Goal: Communication & Community: Participate in discussion

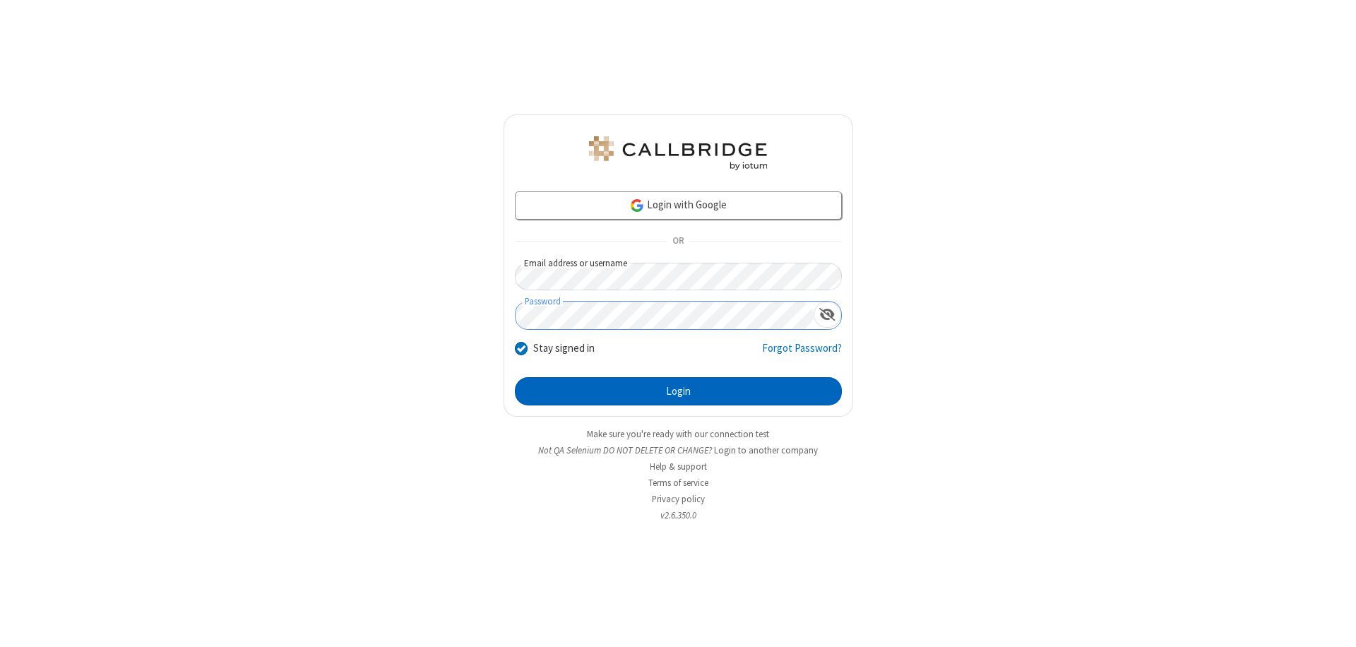
click at [678, 391] on button "Login" at bounding box center [678, 391] width 327 height 28
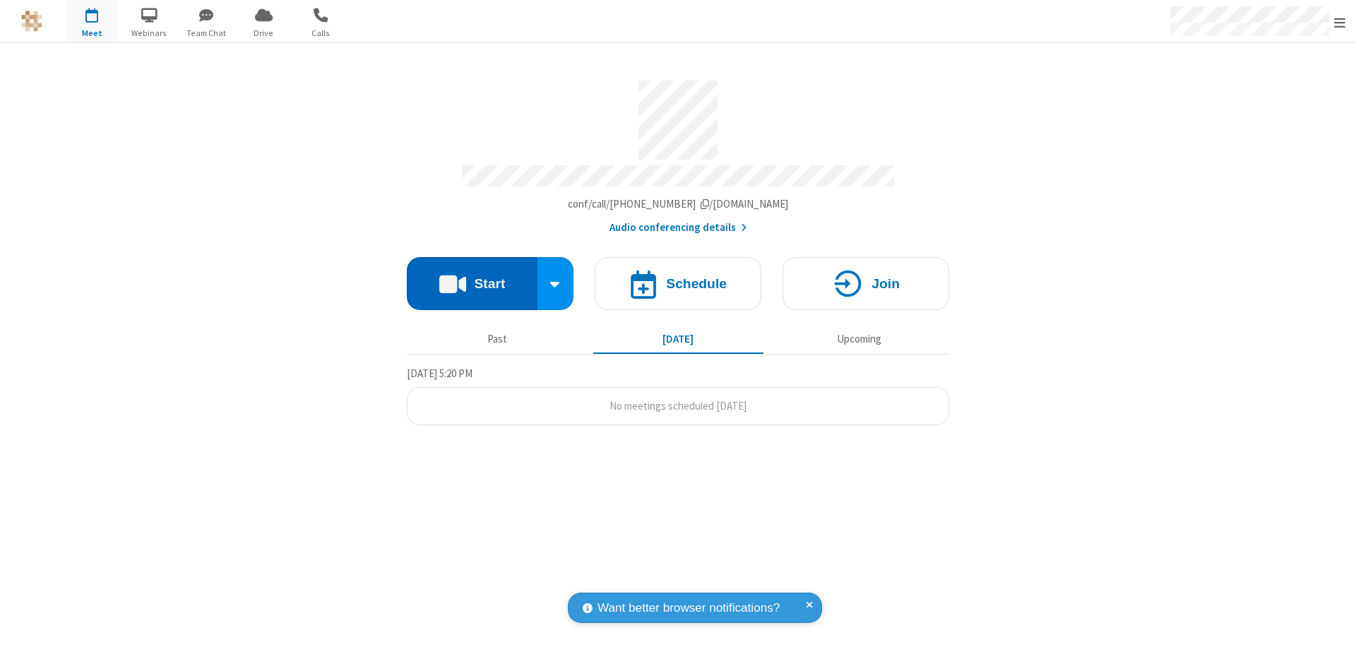
click at [472, 277] on button "Start" at bounding box center [472, 283] width 131 height 53
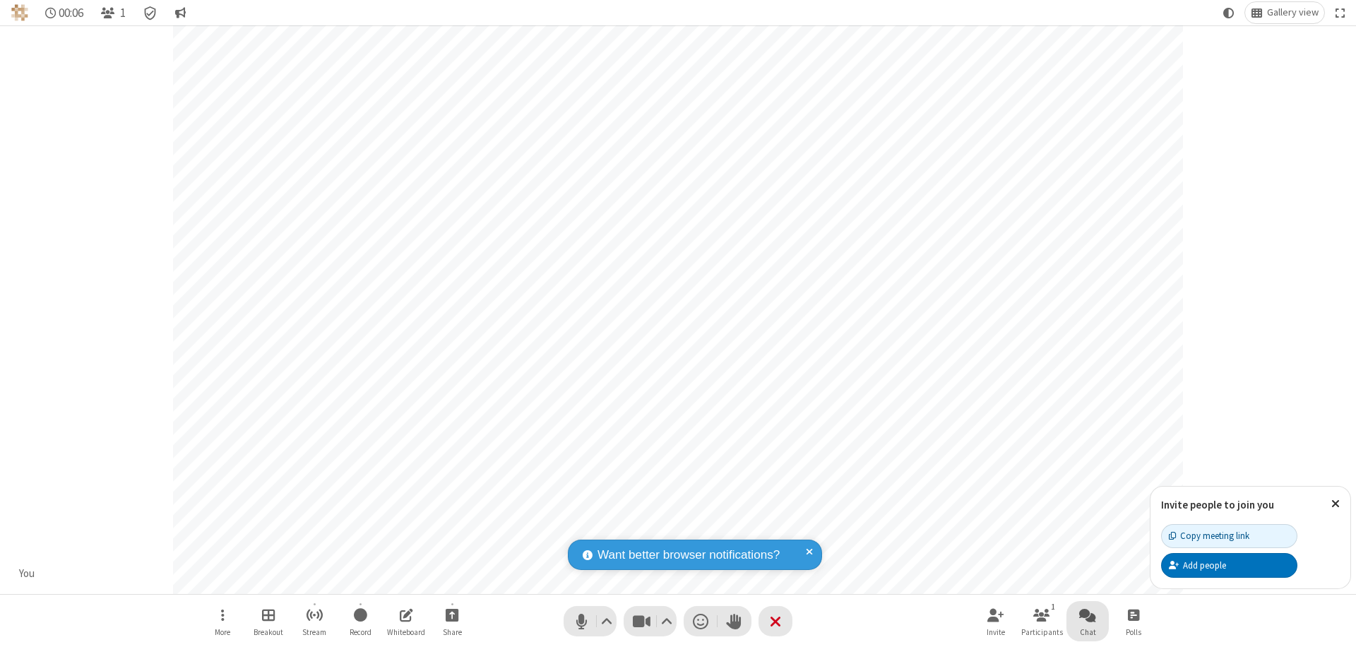
click at [1088, 614] on span "Open chat" at bounding box center [1087, 615] width 17 height 18
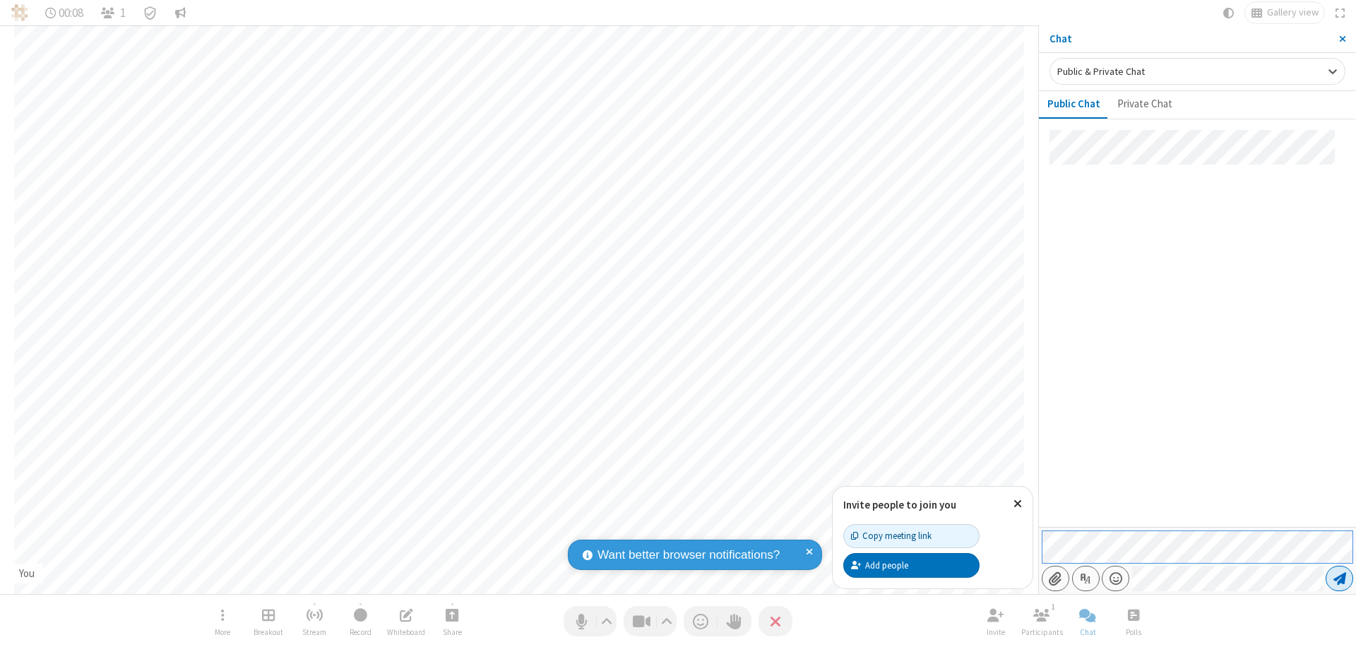
click at [1339, 578] on span "Send message" at bounding box center [1340, 578] width 13 height 14
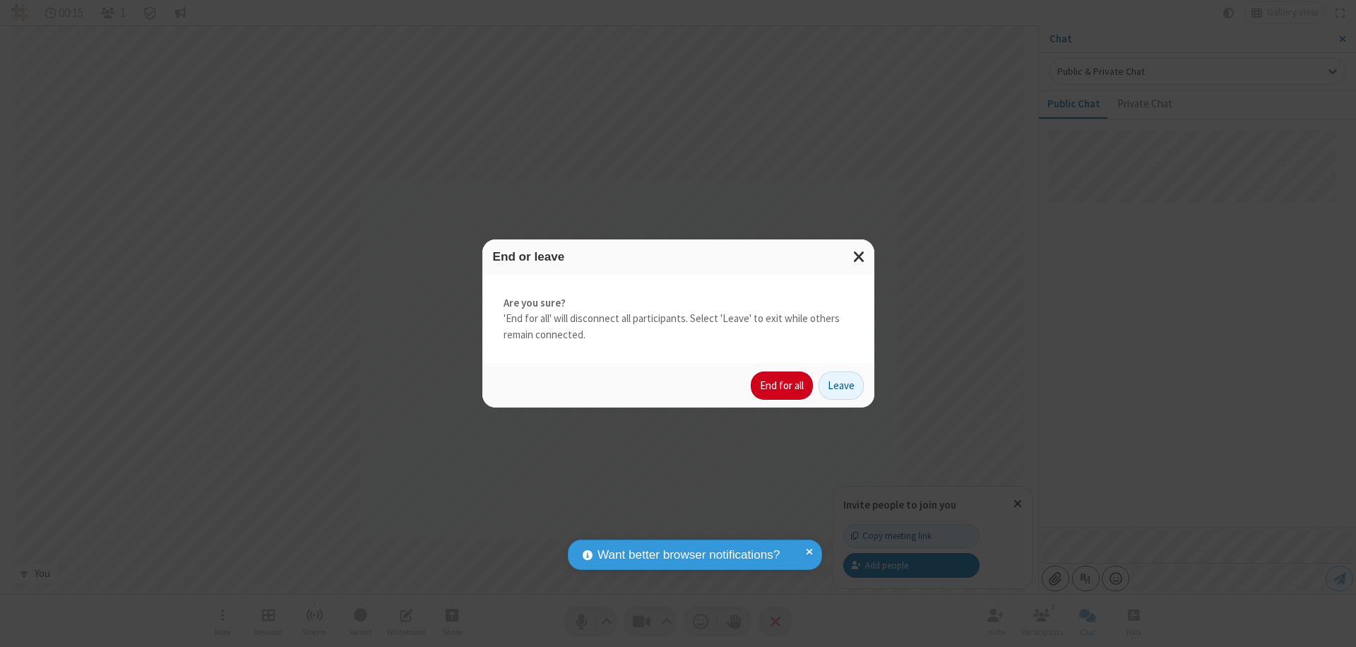
click at [783, 386] on button "End for all" at bounding box center [782, 386] width 62 height 28
